Goal: Navigation & Orientation: Find specific page/section

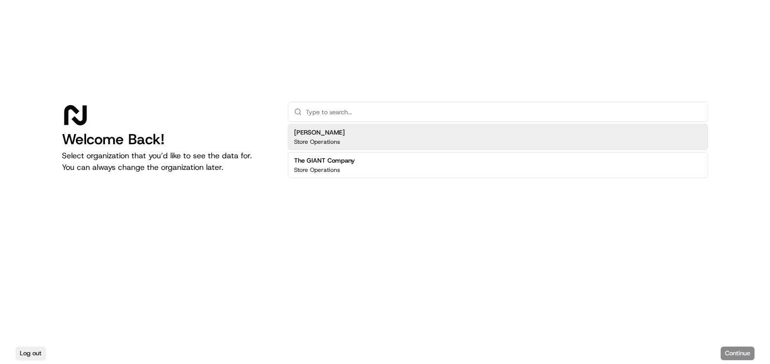
click at [320, 135] on h2 "[PERSON_NAME]" at bounding box center [319, 132] width 51 height 9
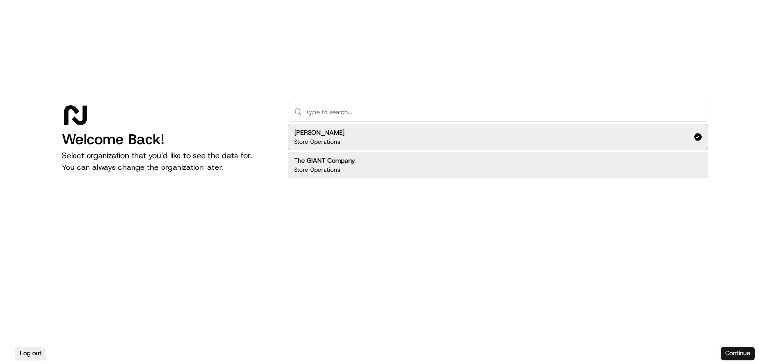
click at [739, 352] on button "Continue" at bounding box center [738, 353] width 34 height 14
